Goal: Check status: Check status

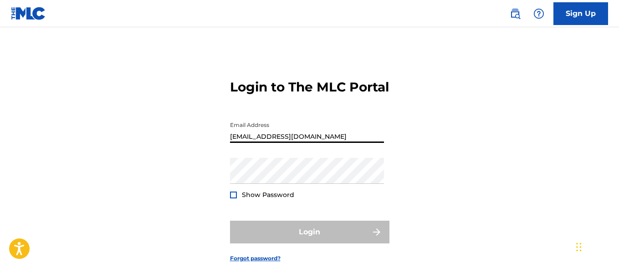
type input "[EMAIL_ADDRESS][DOMAIN_NAME]"
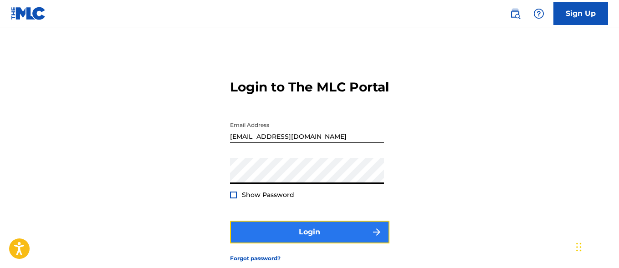
click at [309, 244] on button "Login" at bounding box center [309, 232] width 159 height 23
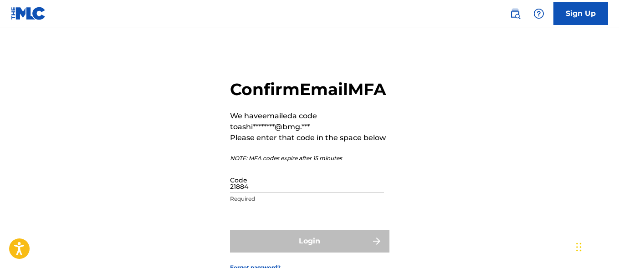
type input "218845"
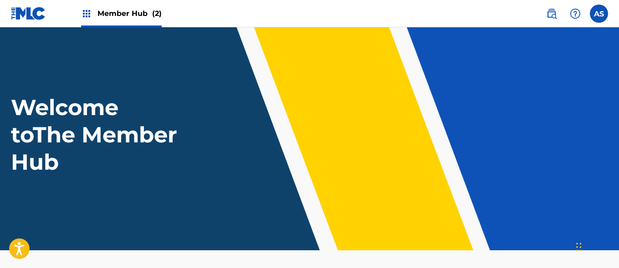
click at [86, 14] on img at bounding box center [86, 13] width 11 height 11
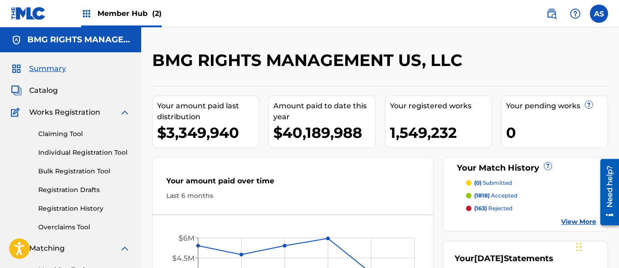
scroll to position [198, 0]
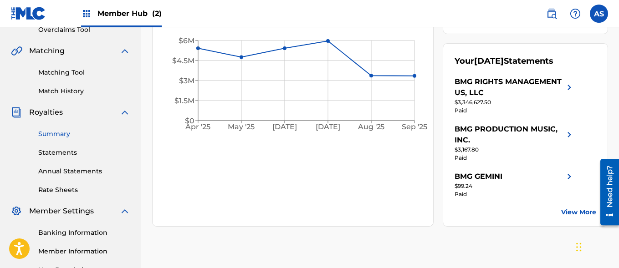
click at [84, 134] on link "Summary" at bounding box center [84, 134] width 92 height 10
